Goal: Information Seeking & Learning: Learn about a topic

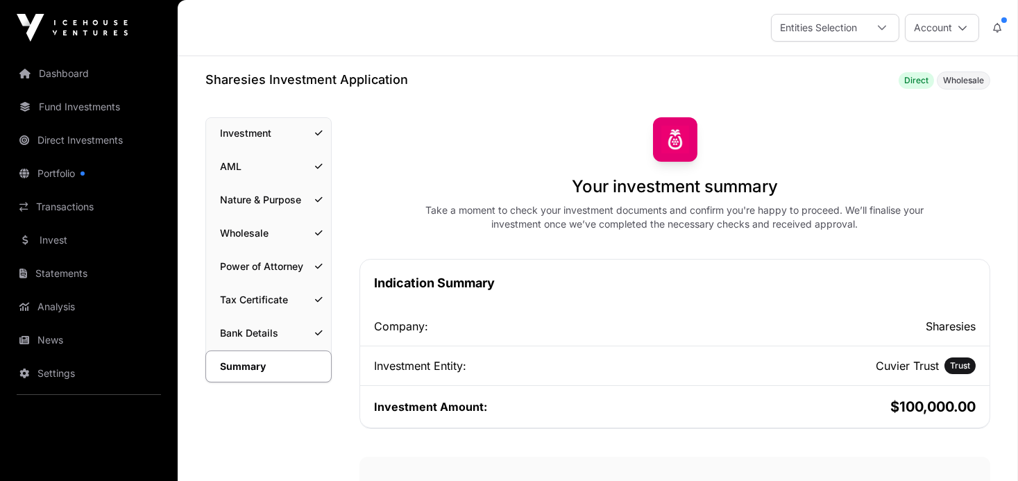
click at [921, 79] on span "Direct" at bounding box center [916, 80] width 24 height 11
click at [54, 235] on link "Invest" at bounding box center [88, 240] width 155 height 31
click at [56, 138] on link "Direct Investments" at bounding box center [88, 140] width 155 height 31
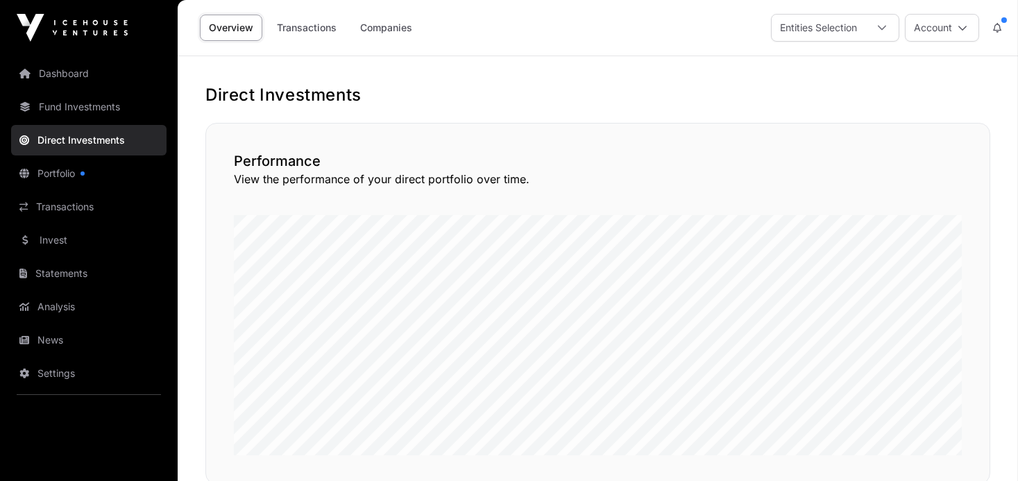
click at [64, 75] on link "Dashboard" at bounding box center [88, 73] width 155 height 31
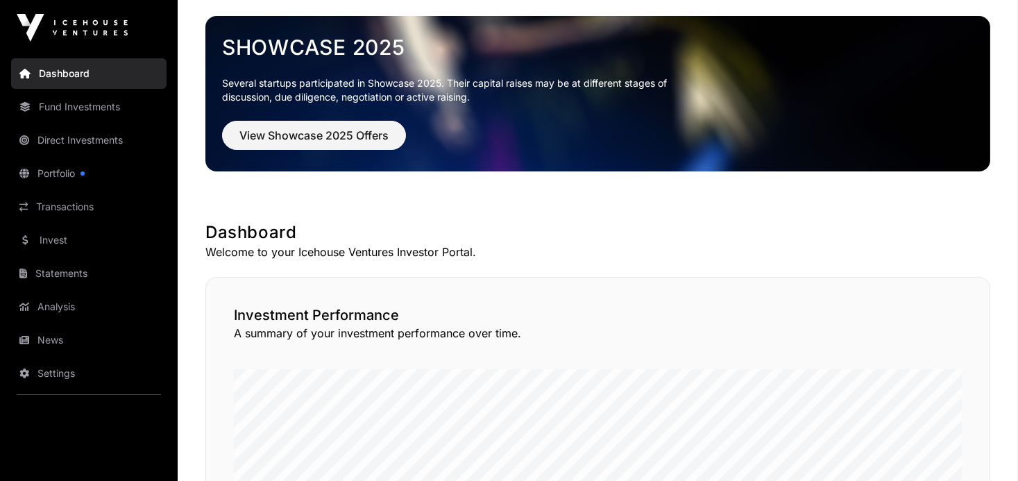
scroll to position [58, 0]
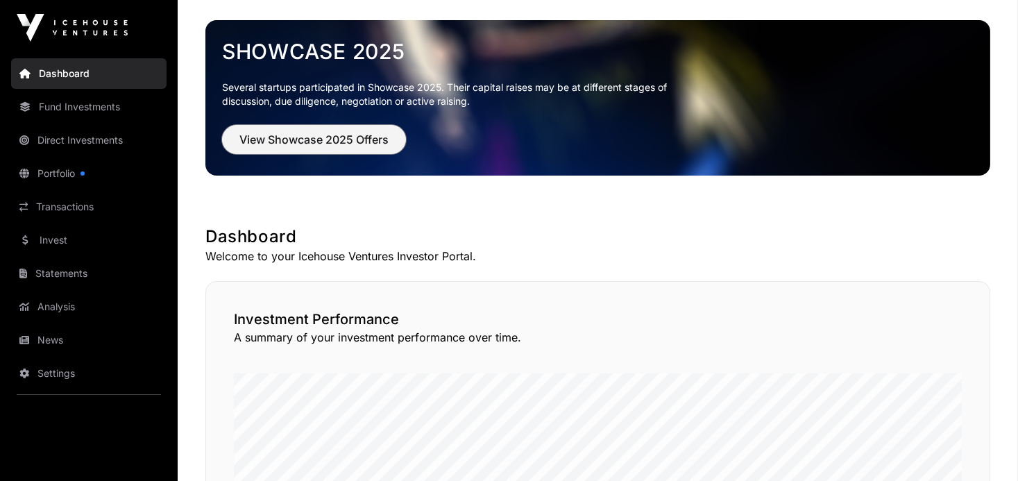
click at [310, 136] on span "View Showcase 2025 Offers" at bounding box center [313, 139] width 149 height 17
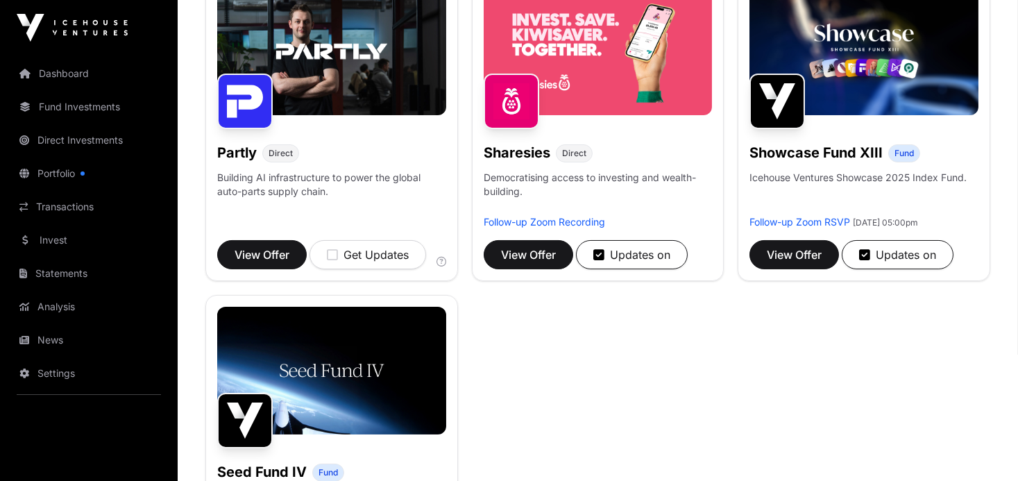
scroll to position [894, 0]
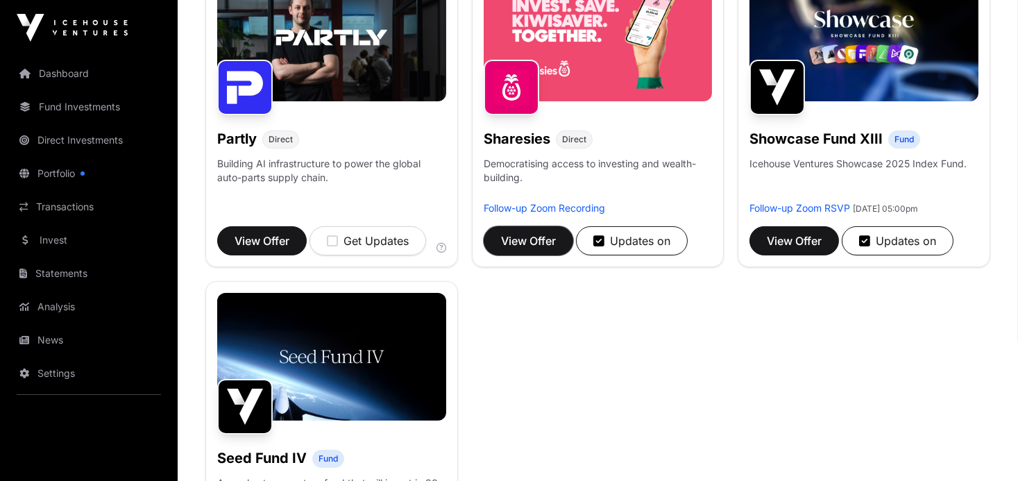
click at [543, 239] on span "View Offer" at bounding box center [528, 240] width 55 height 17
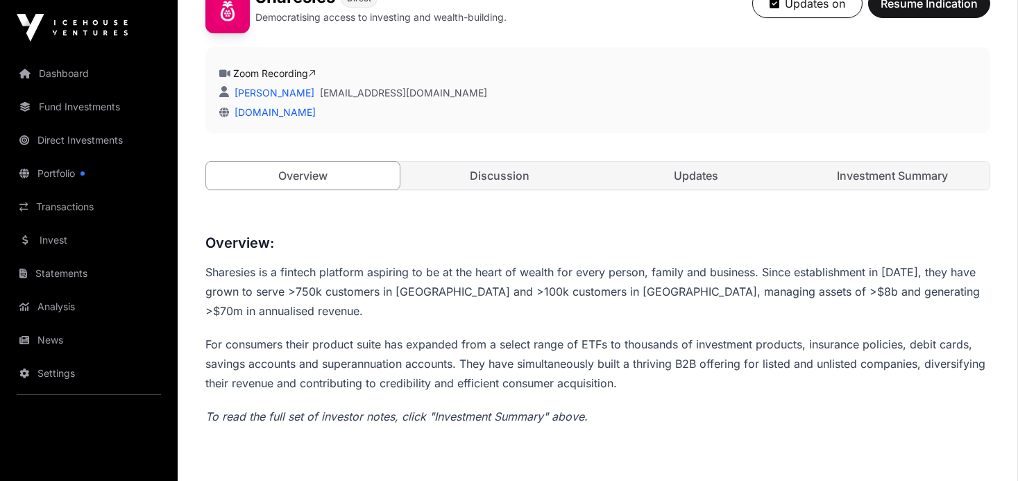
scroll to position [382, 0]
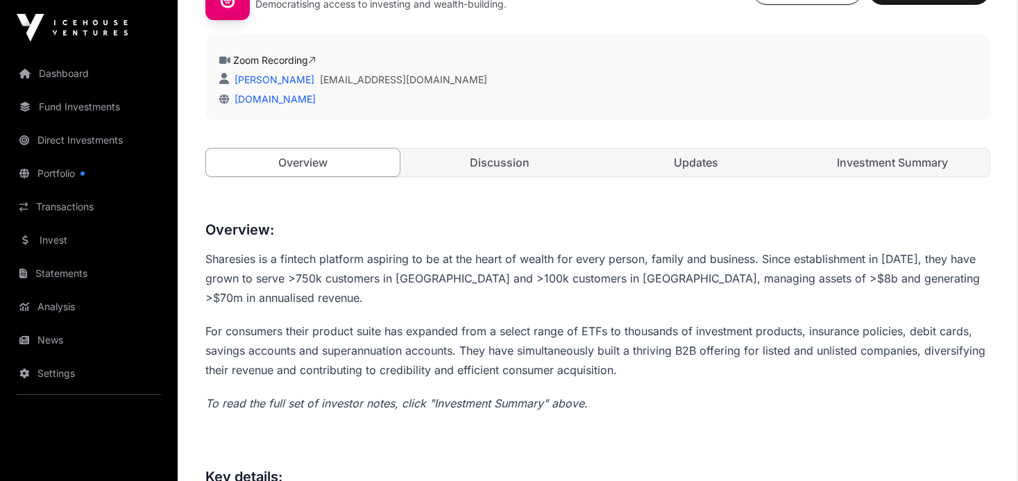
click at [689, 164] on link "Updates" at bounding box center [696, 162] width 194 height 28
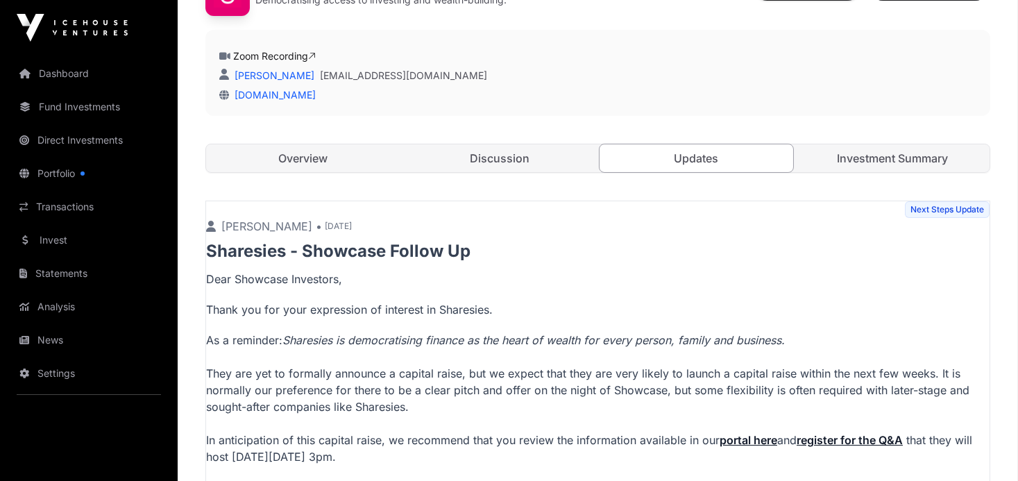
scroll to position [380, 0]
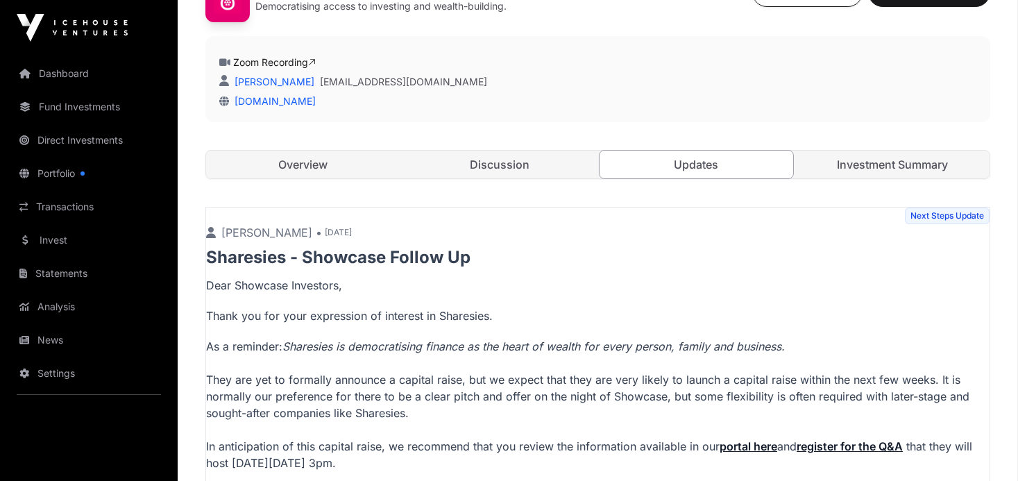
click at [849, 161] on link "Investment Summary" at bounding box center [893, 165] width 194 height 28
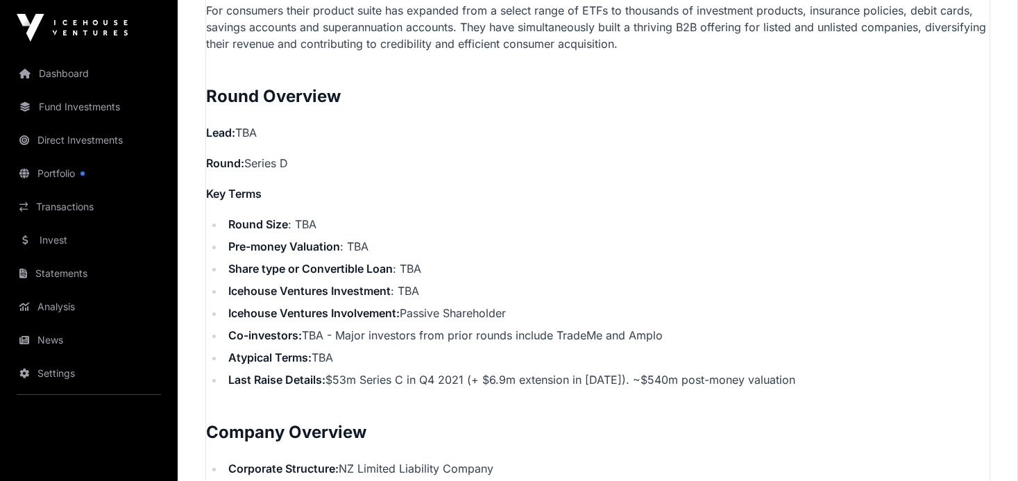
scroll to position [1145, 0]
